Goal: Task Accomplishment & Management: Use online tool/utility

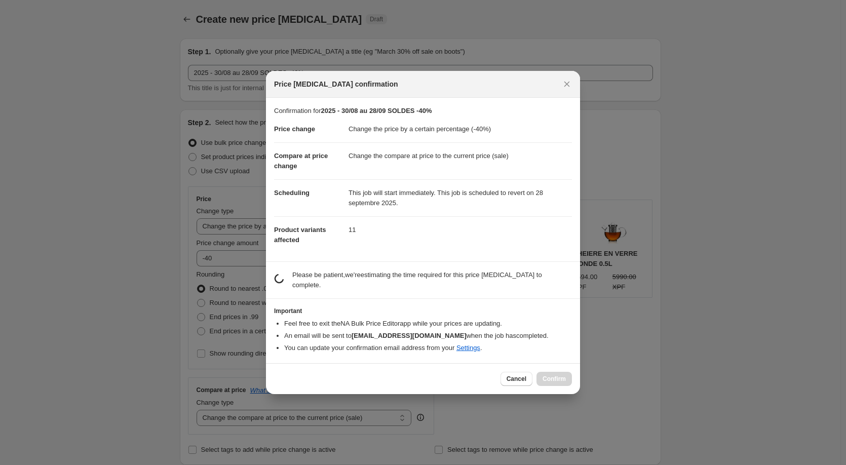
select select "percentage"
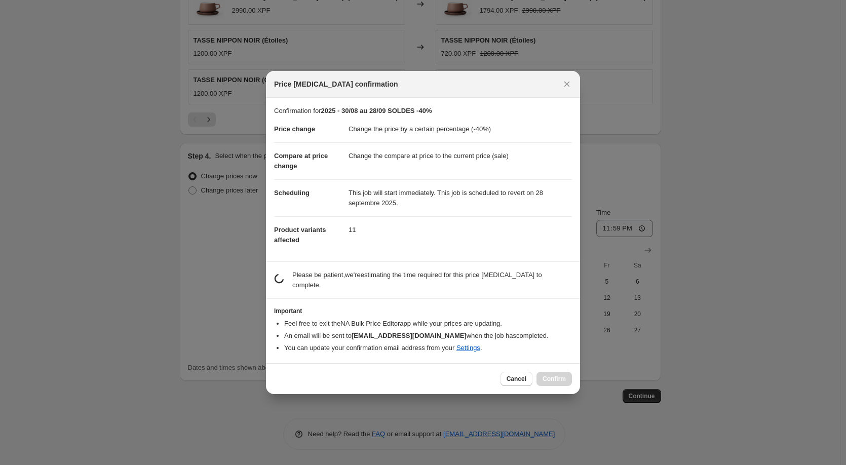
click at [488, 151] on dd "Change the compare at price to the current price (sale)" at bounding box center [459, 155] width 223 height 27
click at [566, 86] on icon "Close" at bounding box center [567, 84] width 10 height 10
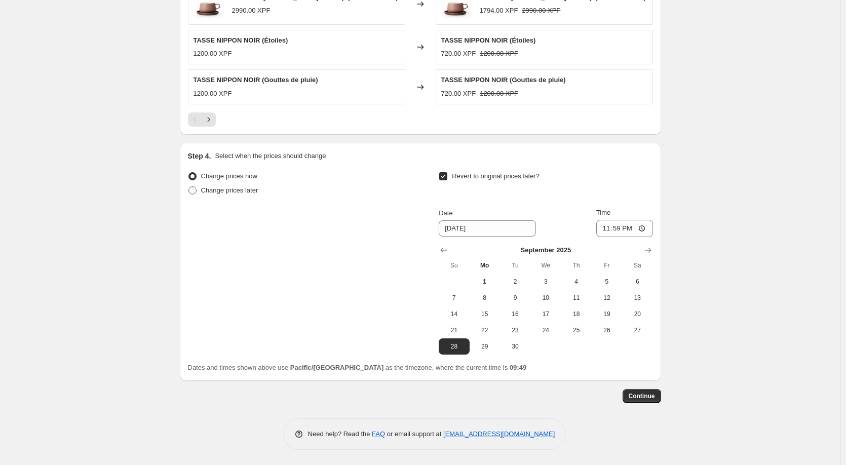
click at [192, 190] on span at bounding box center [192, 190] width 8 height 8
click at [189, 187] on input "Change prices later" at bounding box center [188, 186] width 1 height 1
radio input "true"
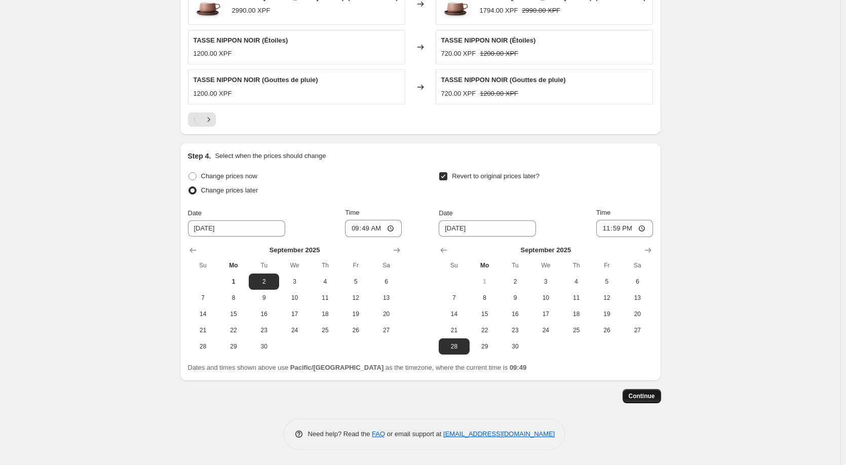
click at [642, 392] on button "Continue" at bounding box center [641, 396] width 38 height 14
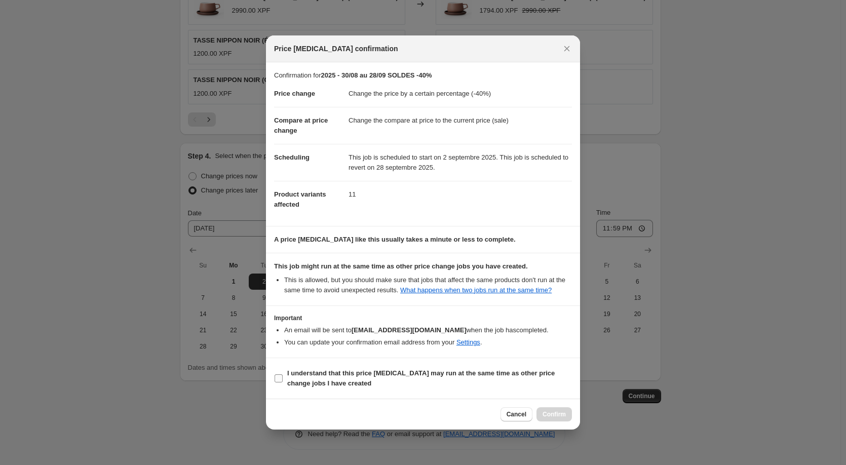
click at [318, 374] on b "I understand that this price [MEDICAL_DATA] may run at the same time as other p…" at bounding box center [420, 378] width 267 height 18
click at [283, 374] on input "I understand that this price [MEDICAL_DATA] may run at the same time as other p…" at bounding box center [279, 378] width 8 height 8
checkbox input "true"
click at [554, 417] on span "Confirm" at bounding box center [553, 414] width 23 height 8
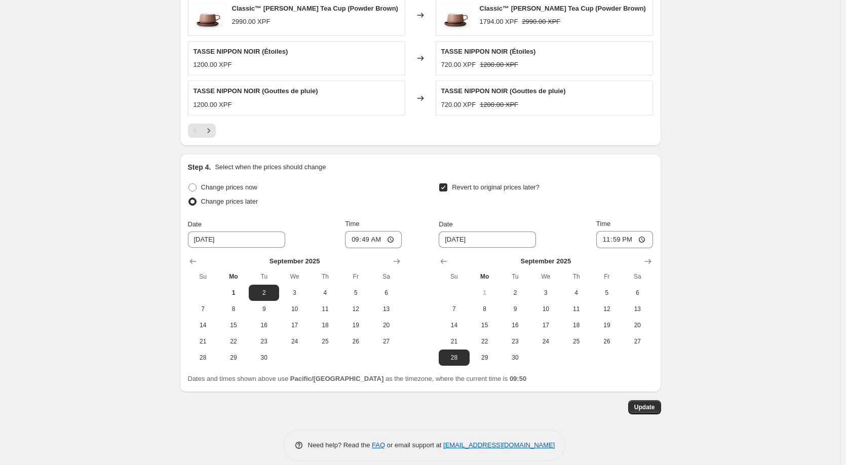
scroll to position [789, 0]
click at [236, 291] on span "1" at bounding box center [233, 292] width 22 height 8
type input "[DATE]"
click at [649, 406] on span "Update" at bounding box center [644, 407] width 21 height 8
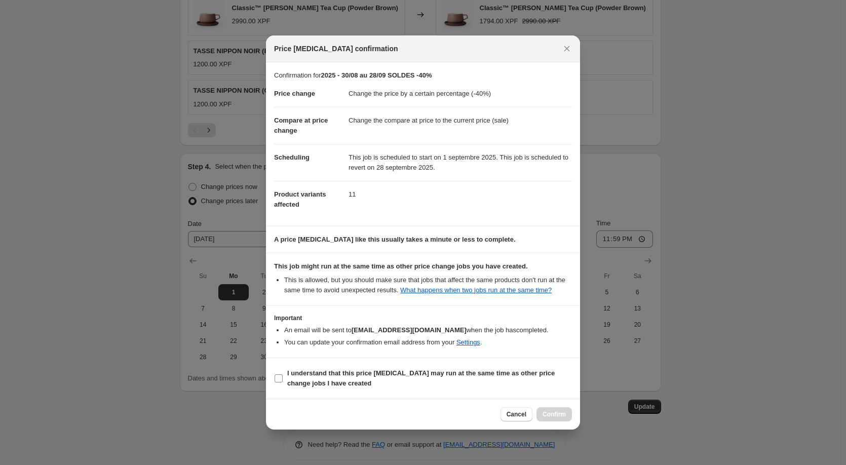
click at [283, 375] on label "I understand that this price [MEDICAL_DATA] may run at the same time as other p…" at bounding box center [423, 378] width 298 height 24
click at [283, 375] on input "I understand that this price [MEDICAL_DATA] may run at the same time as other p…" at bounding box center [279, 378] width 8 height 8
checkbox input "true"
click at [550, 418] on span "Confirm" at bounding box center [553, 414] width 23 height 8
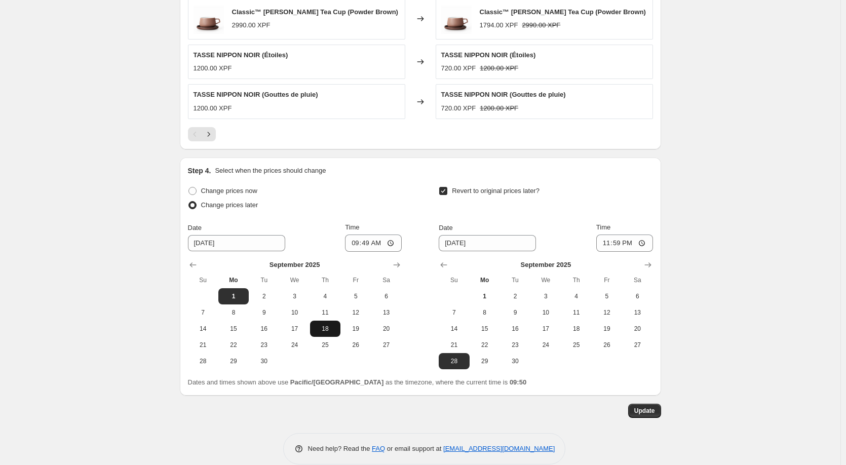
scroll to position [786, 0]
click at [192, 190] on span at bounding box center [192, 190] width 8 height 8
click at [189, 187] on input "Change prices now" at bounding box center [188, 186] width 1 height 1
radio input "true"
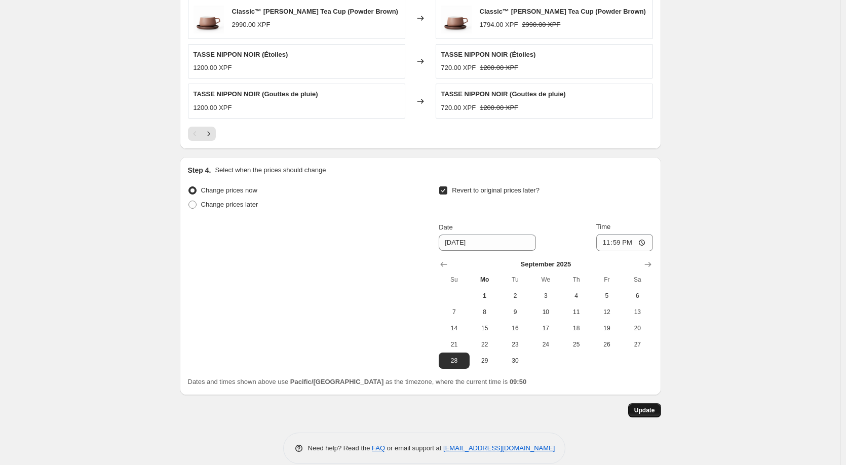
click at [652, 411] on span "Update" at bounding box center [644, 410] width 21 height 8
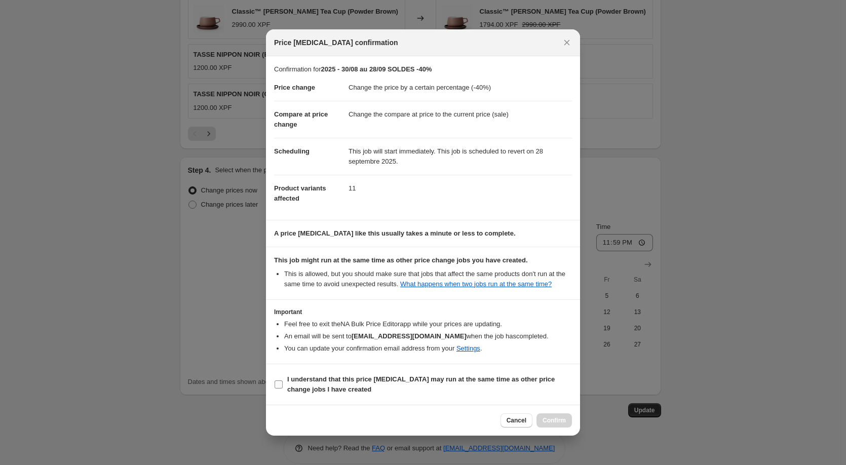
click at [326, 385] on b "I understand that this price [MEDICAL_DATA] may run at the same time as other p…" at bounding box center [420, 384] width 267 height 18
click at [283, 385] on input "I understand that this price [MEDICAL_DATA] may run at the same time as other p…" at bounding box center [279, 384] width 8 height 8
checkbox input "true"
click at [554, 423] on span "Confirm" at bounding box center [553, 420] width 23 height 8
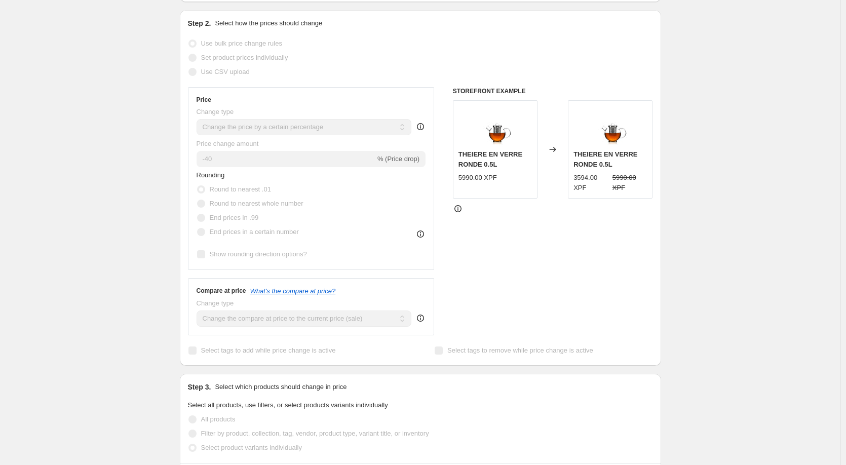
scroll to position [0, 0]
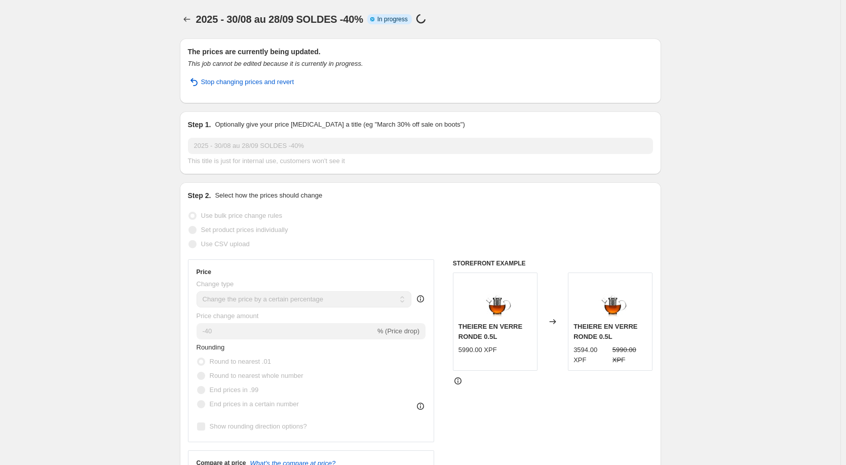
select select "percentage"
